Goal: Information Seeking & Learning: Learn about a topic

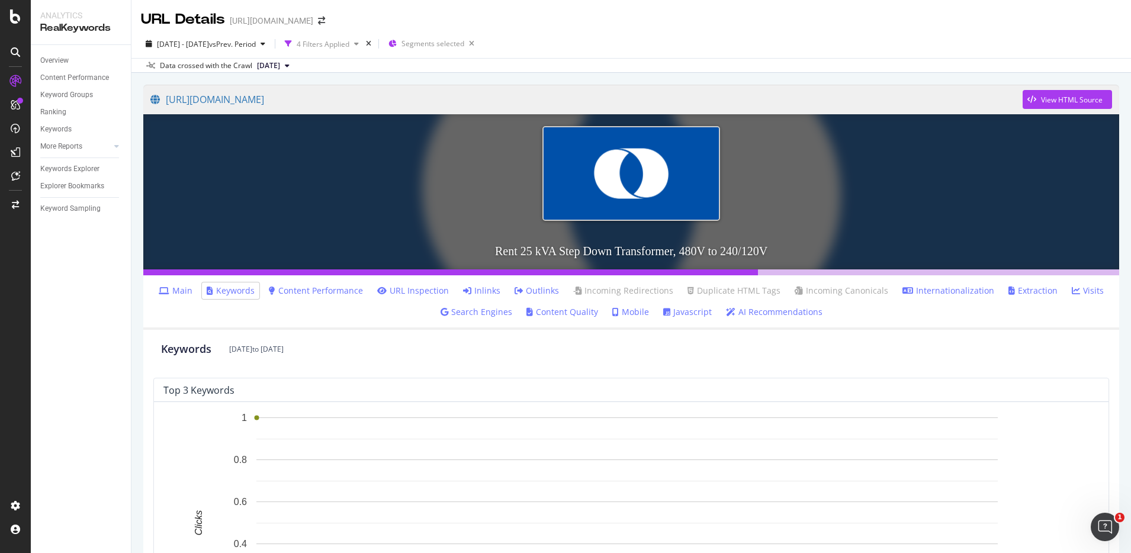
scroll to position [521, 0]
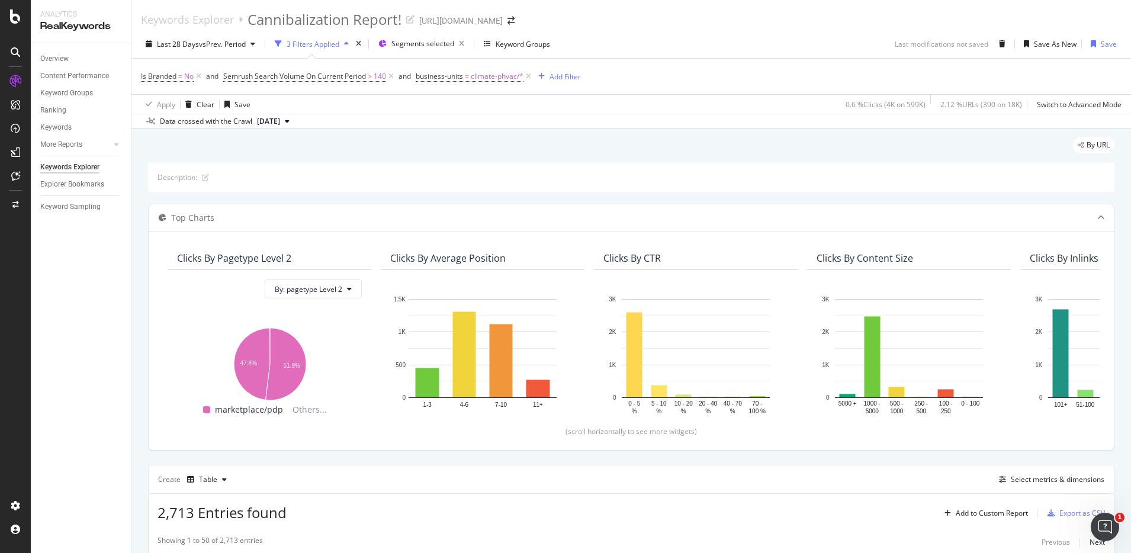
scroll to position [1622, 0]
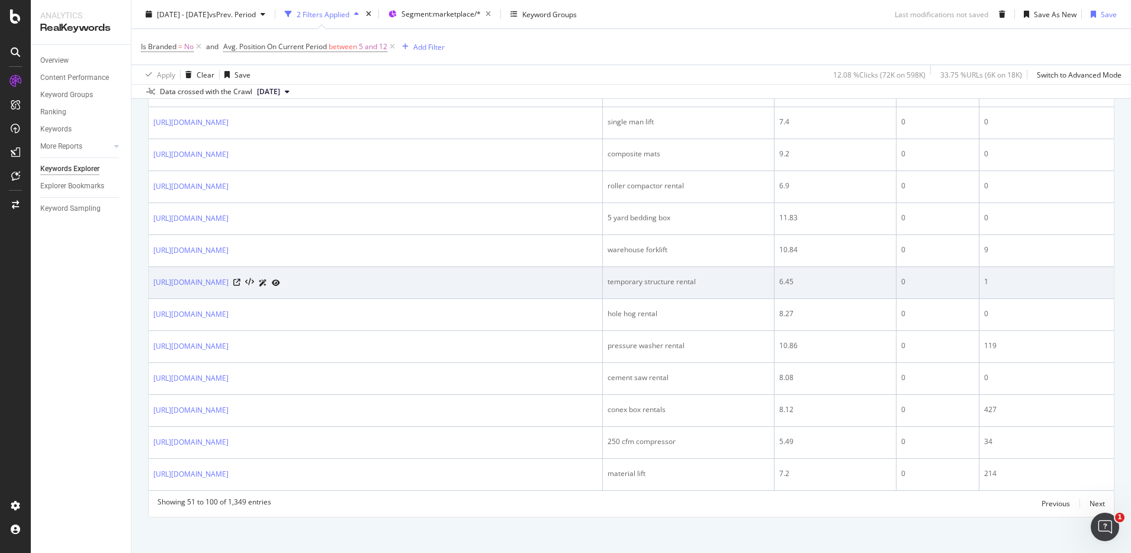
scroll to position [2072, 0]
